Goal: Find specific page/section: Find specific page/section

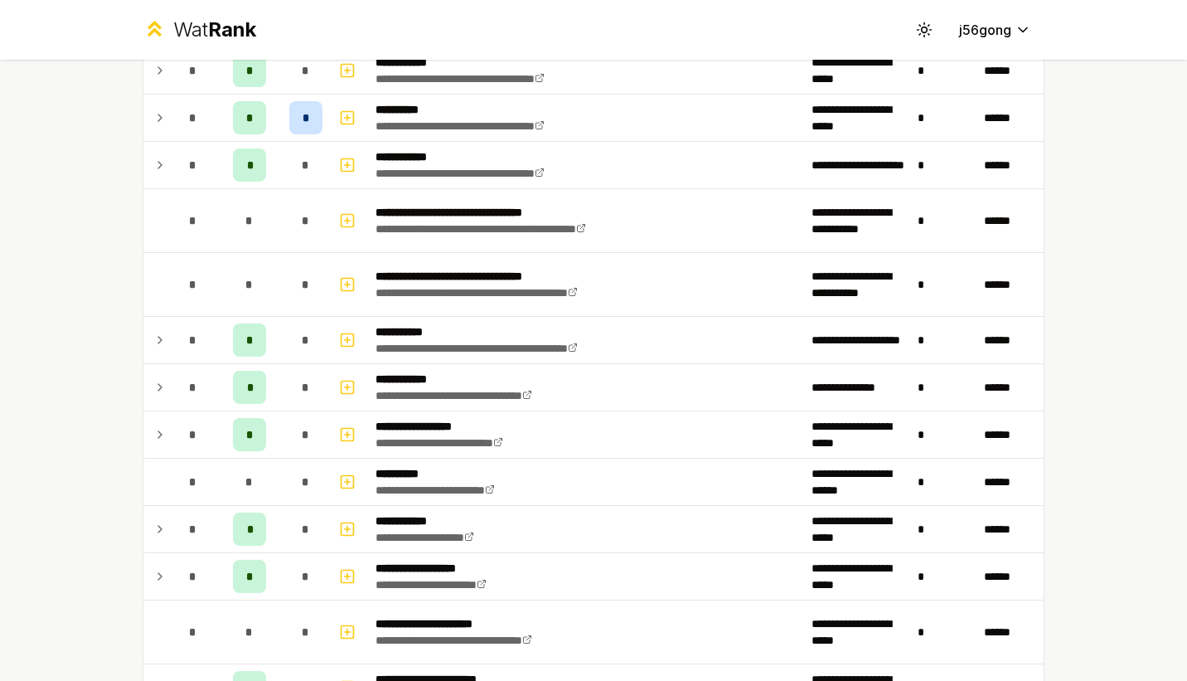
scroll to position [2226, 0]
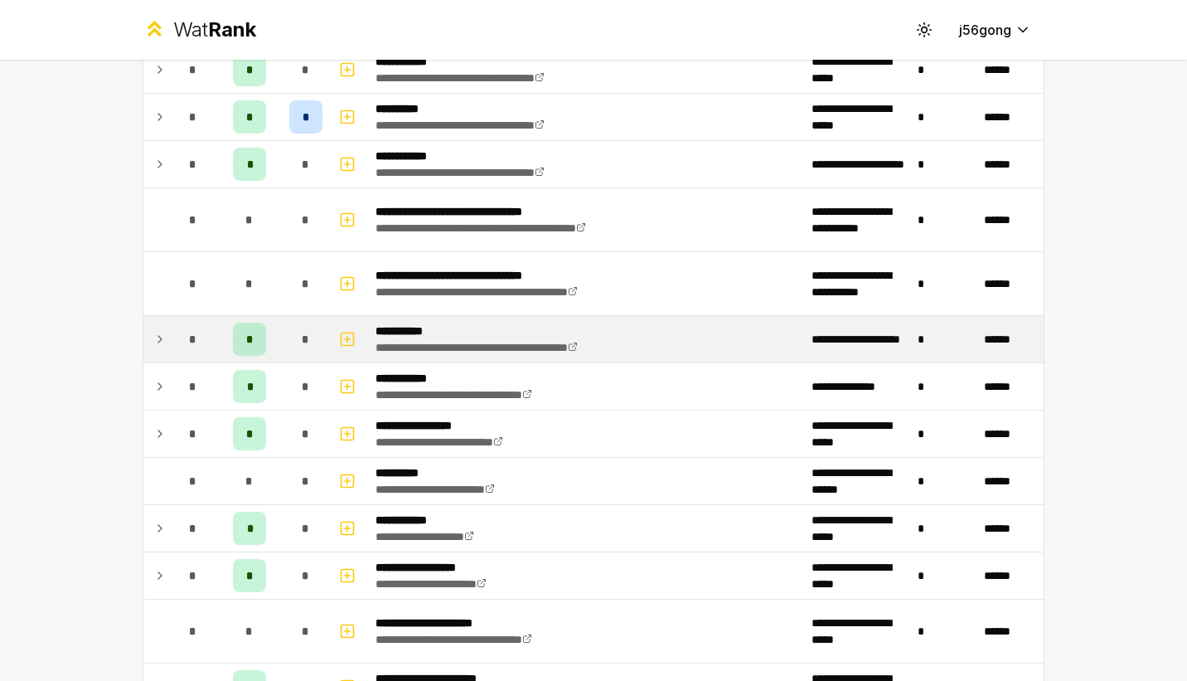
click at [153, 334] on icon at bounding box center [159, 339] width 13 height 20
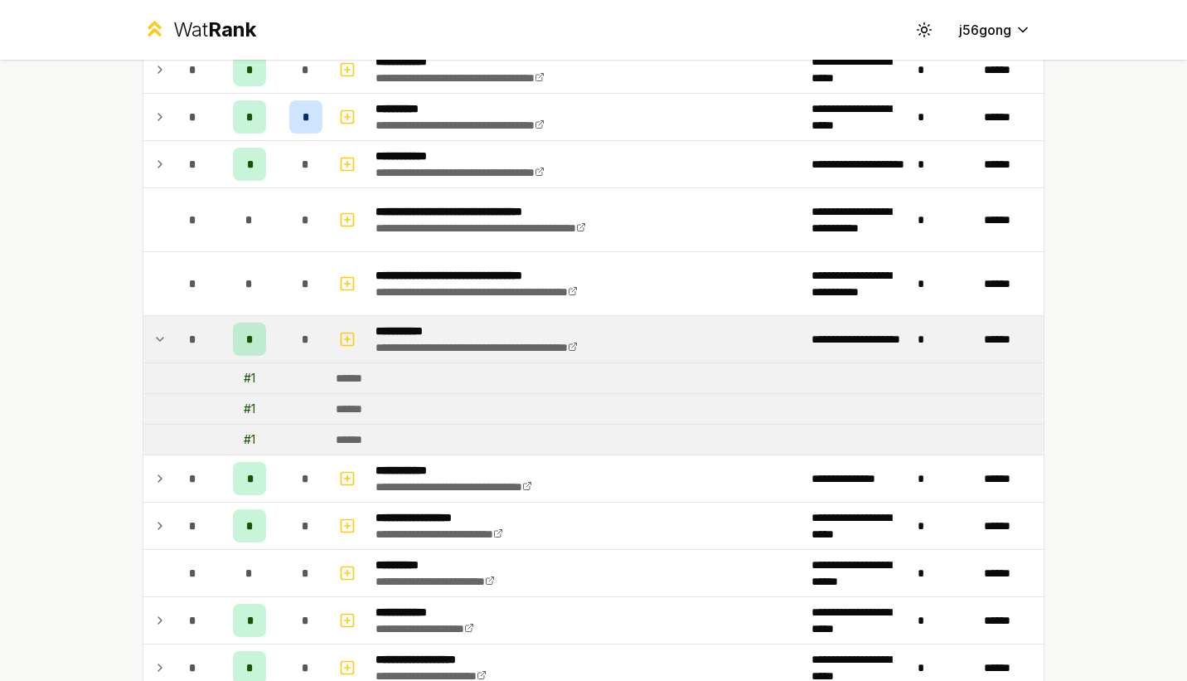
click at [153, 334] on icon at bounding box center [159, 339] width 13 height 20
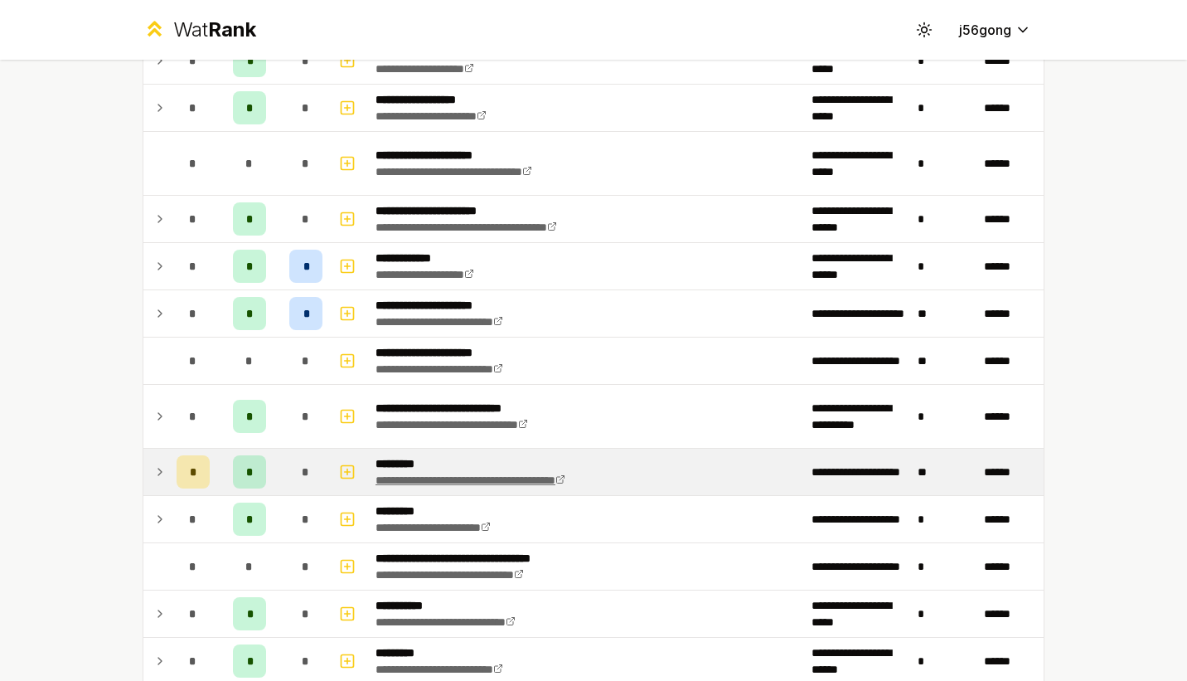
scroll to position [2694, 0]
click at [156, 469] on icon at bounding box center [159, 471] width 13 height 20
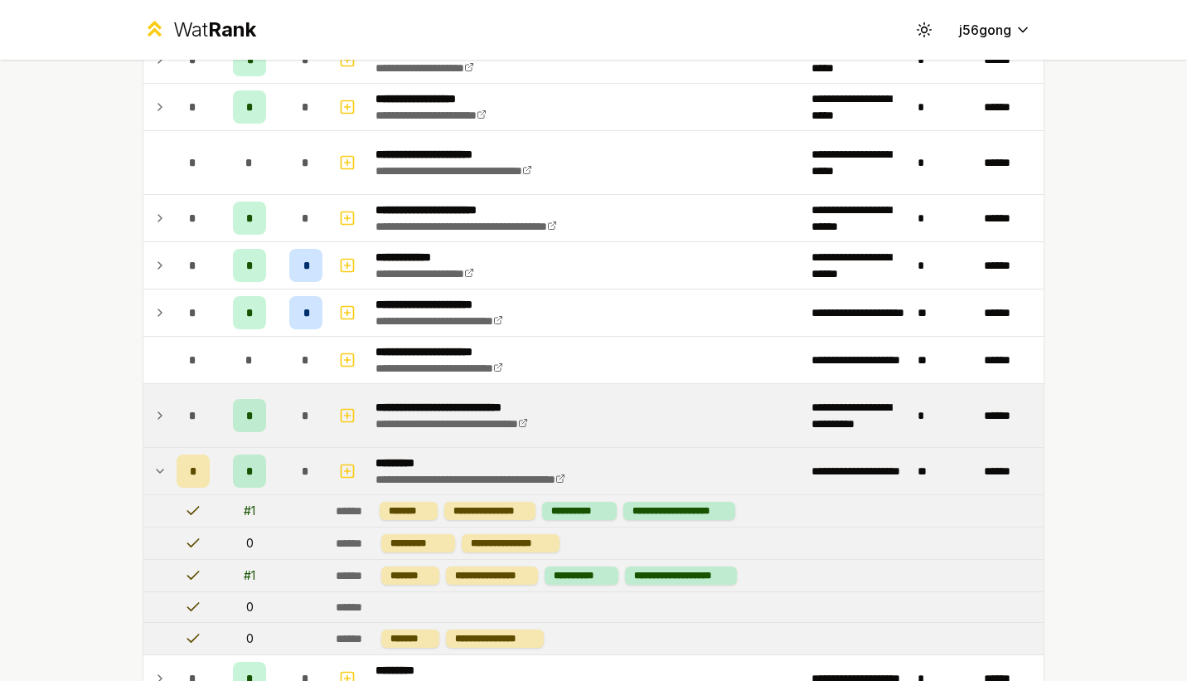
click at [283, 405] on td "*" at bounding box center [306, 415] width 46 height 63
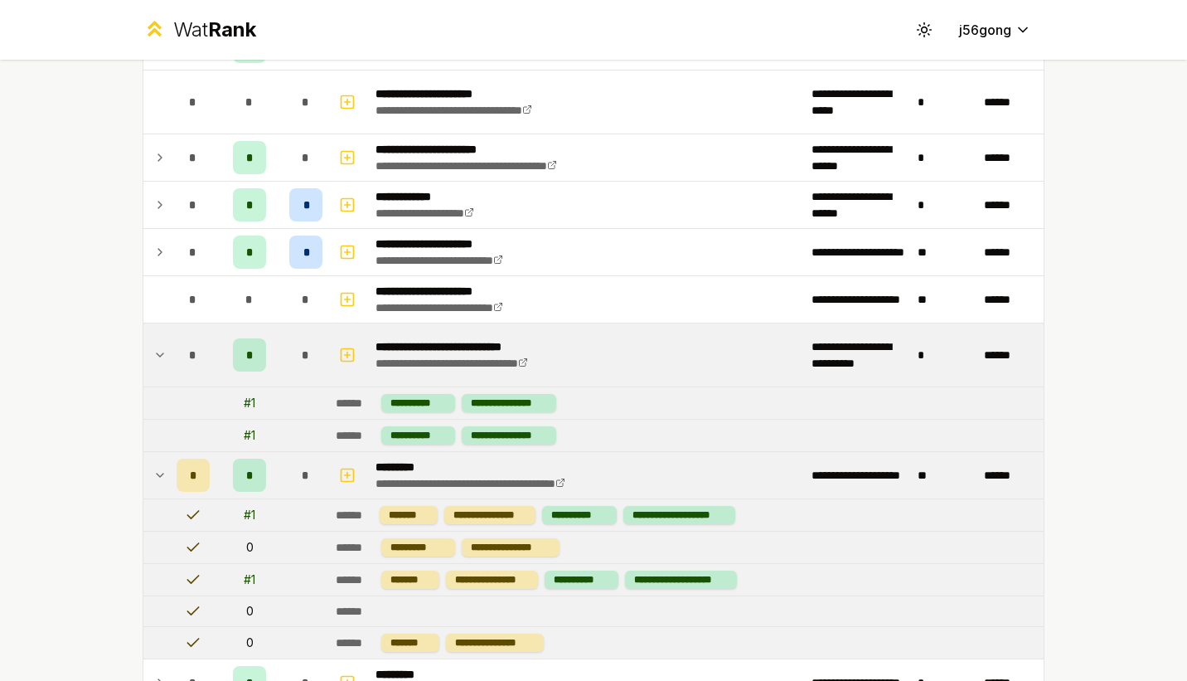
scroll to position [2756, 0]
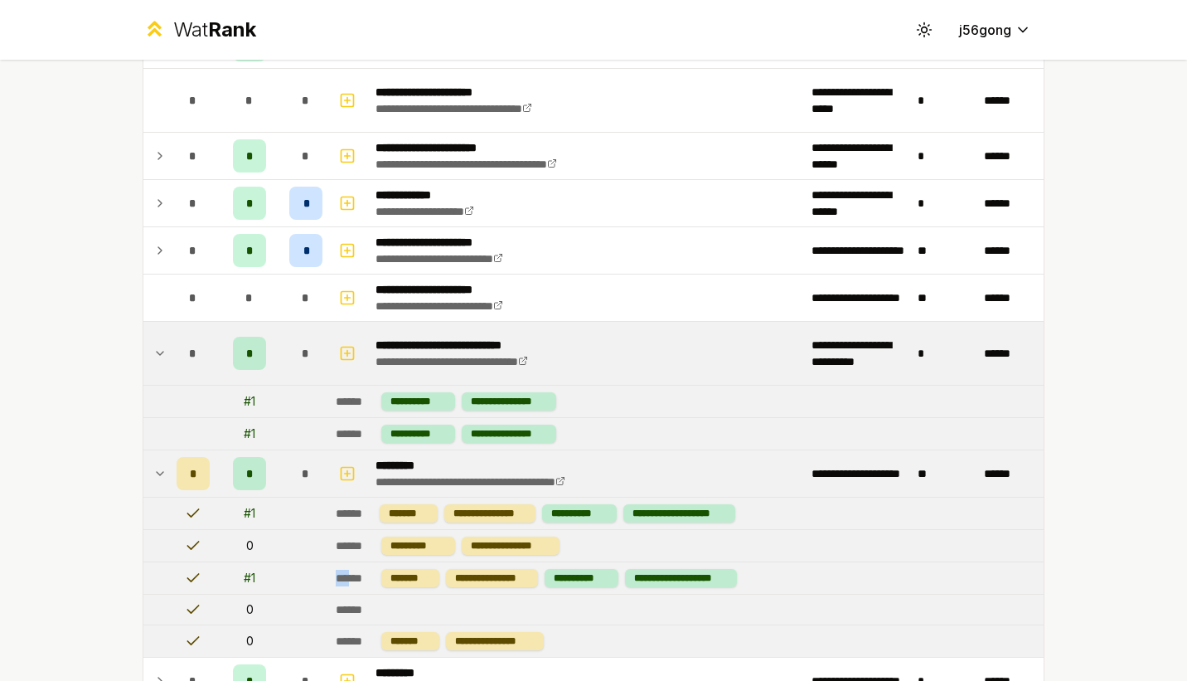
drag, startPoint x: 321, startPoint y: 573, endPoint x: 350, endPoint y: 573, distance: 29.0
click at [350, 573] on tr "**********" at bounding box center [593, 578] width 901 height 32
drag, startPoint x: 350, startPoint y: 573, endPoint x: 359, endPoint y: 575, distance: 9.3
click at [359, 575] on div "******" at bounding box center [355, 578] width 39 height 17
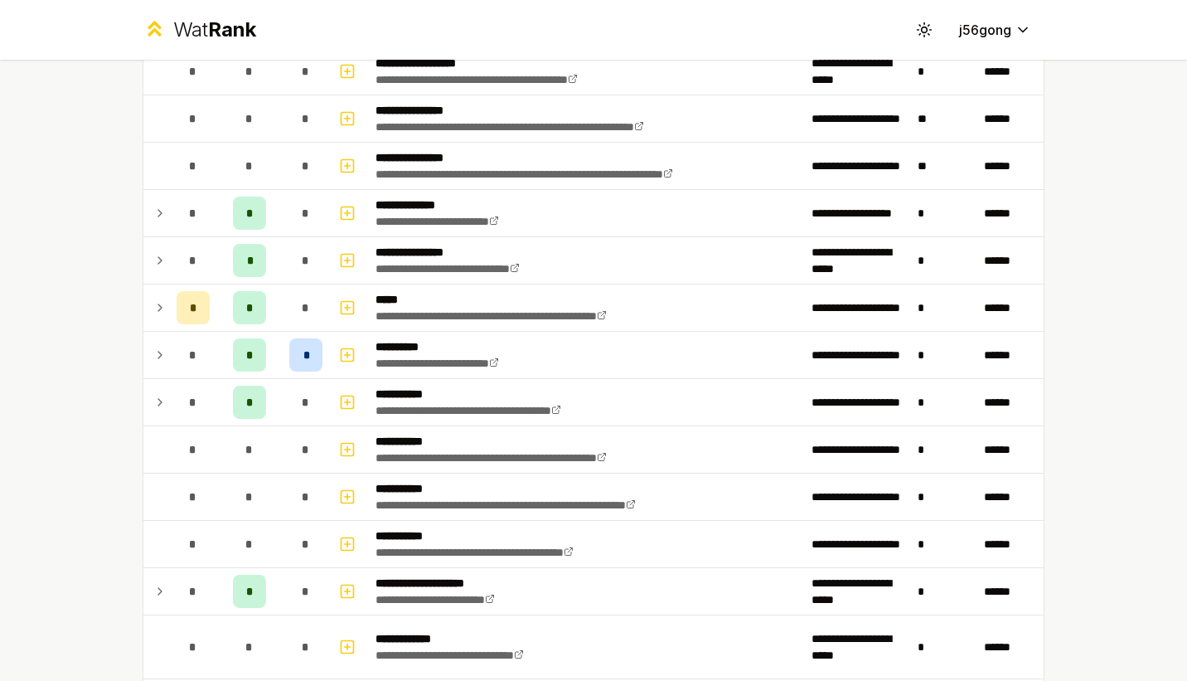
scroll to position [499, 0]
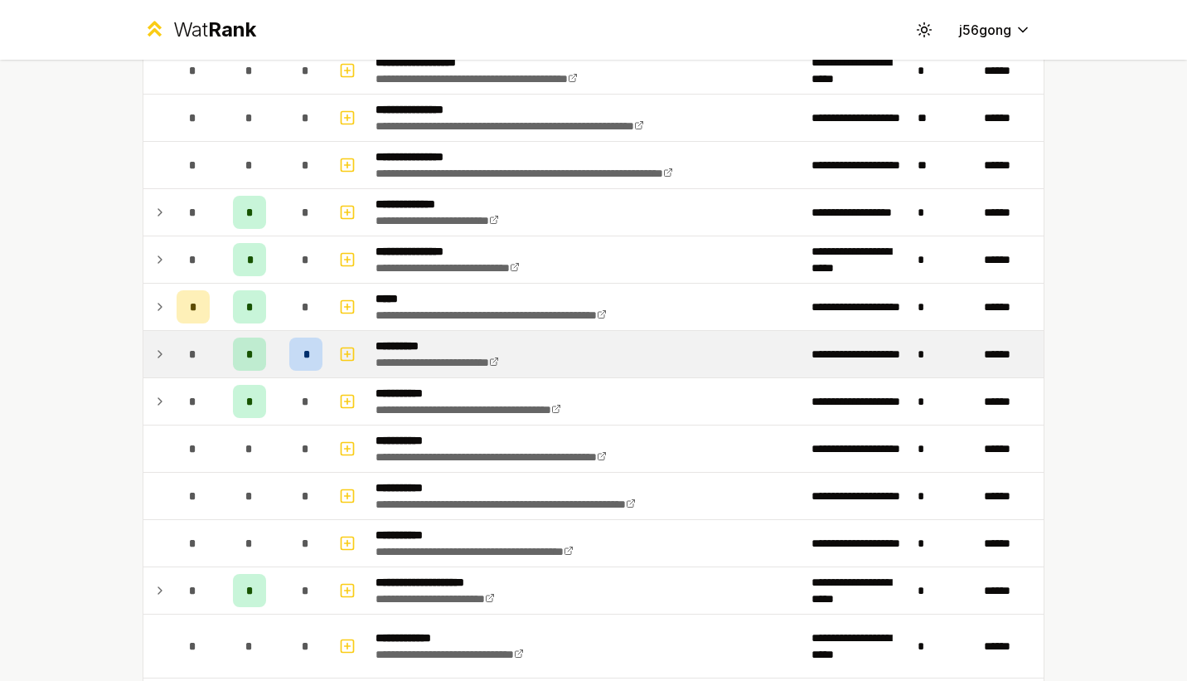
click at [153, 350] on icon at bounding box center [159, 354] width 13 height 20
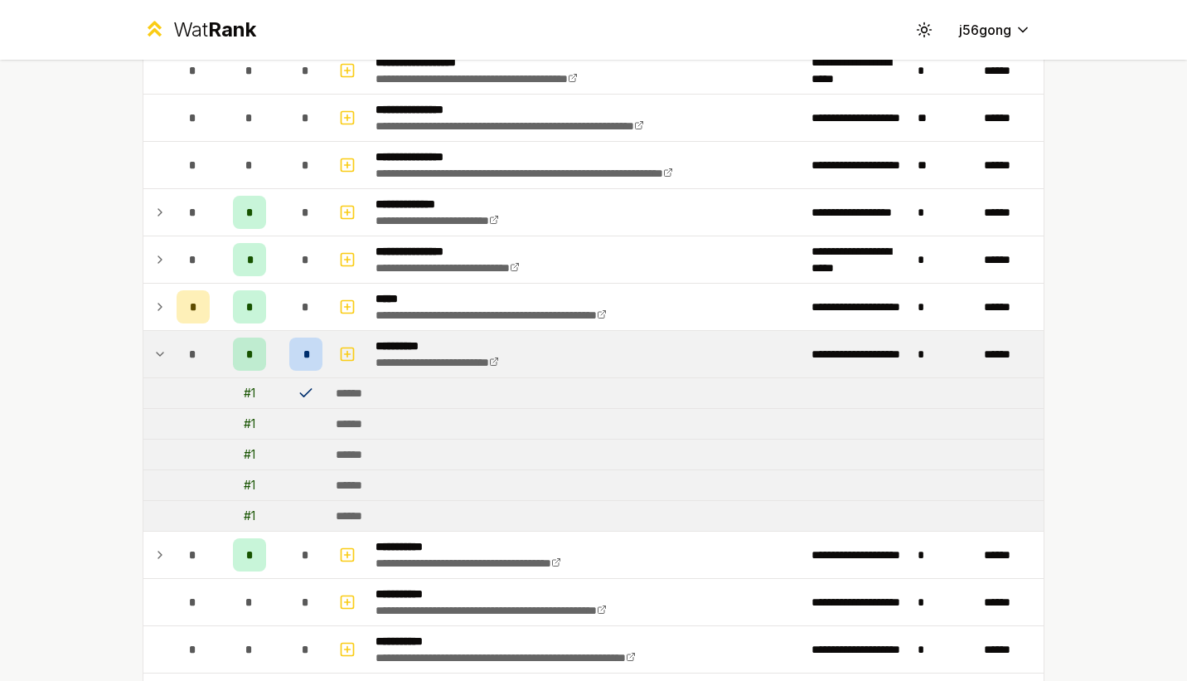
click at [153, 350] on icon at bounding box center [159, 354] width 13 height 20
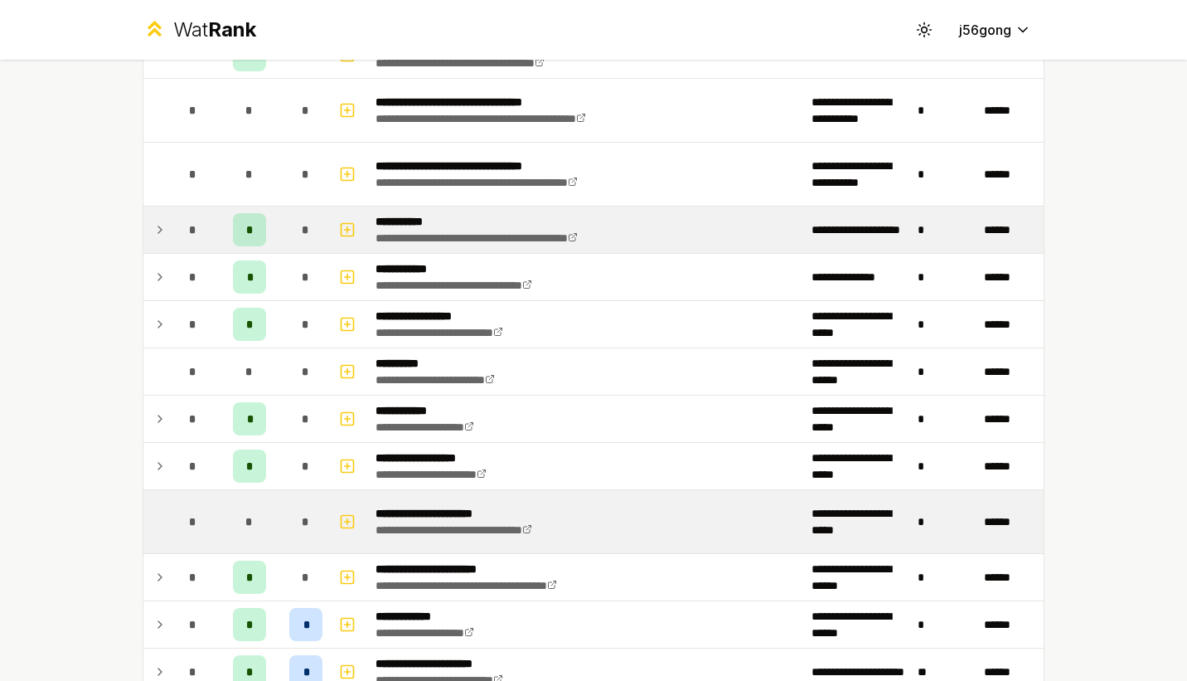
scroll to position [2333, 0]
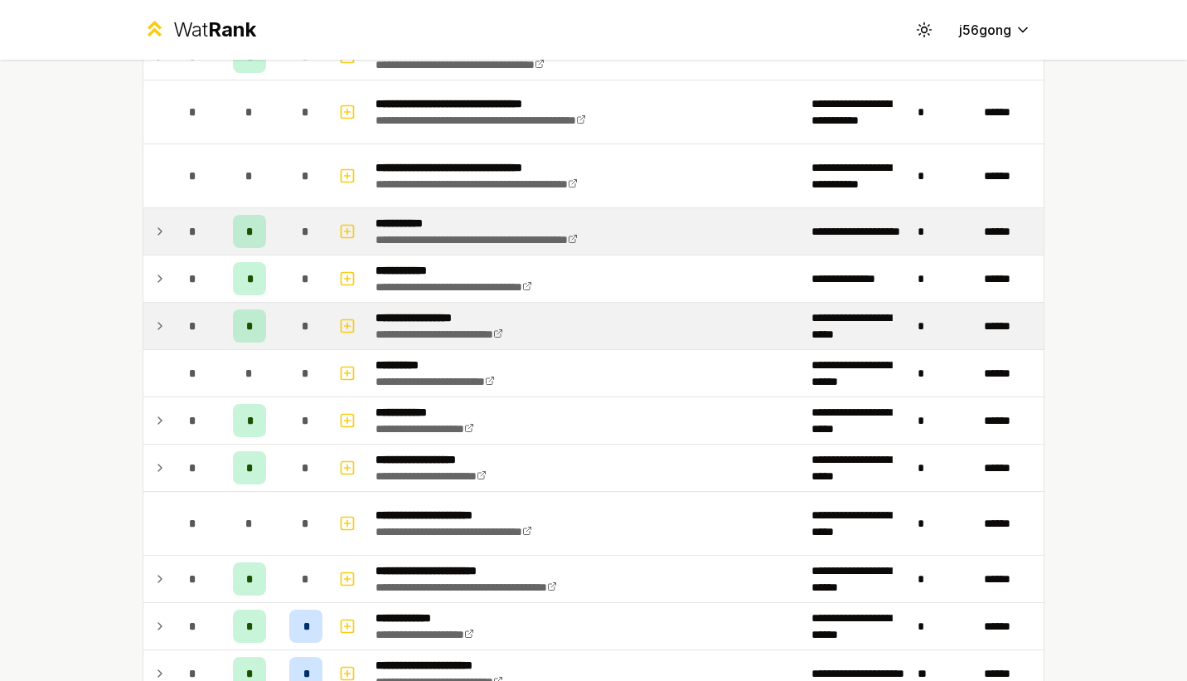
click at [158, 311] on td at bounding box center [156, 326] width 27 height 46
